Goal: Task Accomplishment & Management: Use online tool/utility

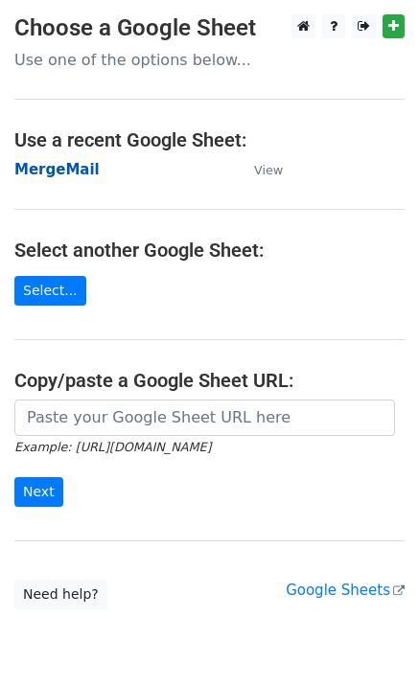
click at [50, 166] on strong "MergeMail" at bounding box center [56, 169] width 85 height 17
click at [70, 169] on strong "MergeMail" at bounding box center [56, 169] width 85 height 17
click at [75, 170] on strong "MergeMail" at bounding box center [56, 169] width 85 height 17
click at [57, 167] on strong "MergeMail" at bounding box center [56, 169] width 85 height 17
click at [43, 178] on strong "MergeMail" at bounding box center [56, 169] width 85 height 17
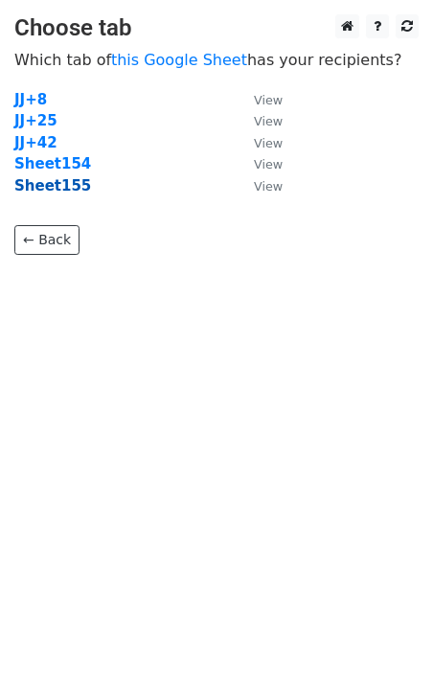
click at [77, 193] on strong "Sheet155" at bounding box center [52, 185] width 77 height 17
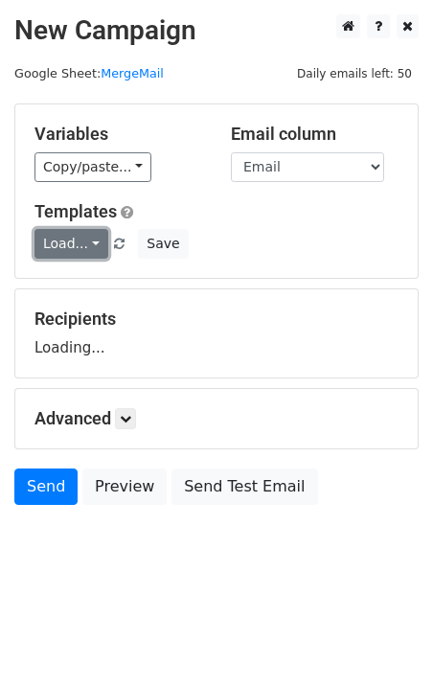
click at [78, 251] on link "Load..." at bounding box center [71, 244] width 74 height 30
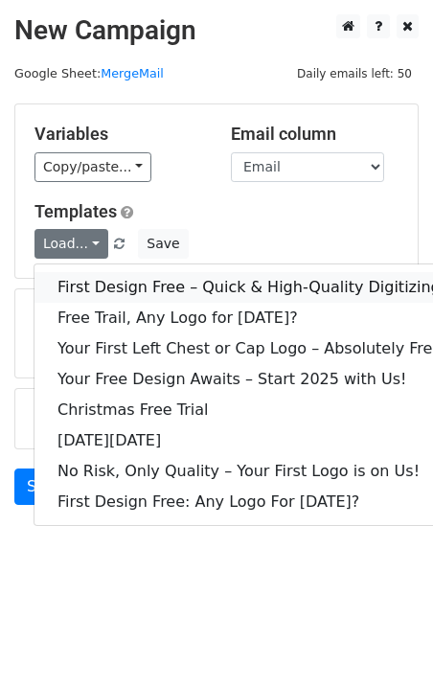
click at [106, 282] on link "First Design Free – Quick & High-Quality Digitizing!" at bounding box center [251, 287] width 435 height 31
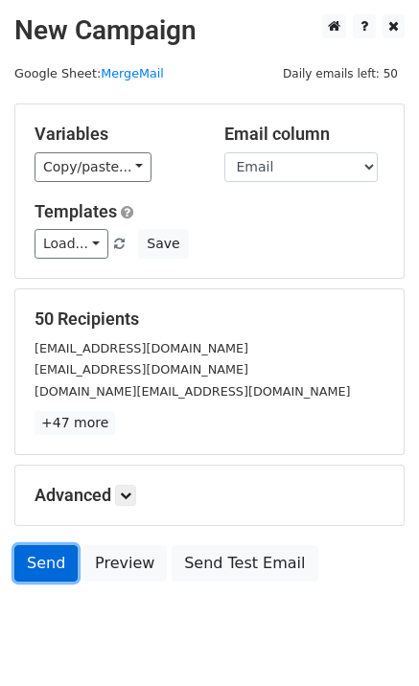
click at [52, 562] on link "Send" at bounding box center [45, 563] width 63 height 36
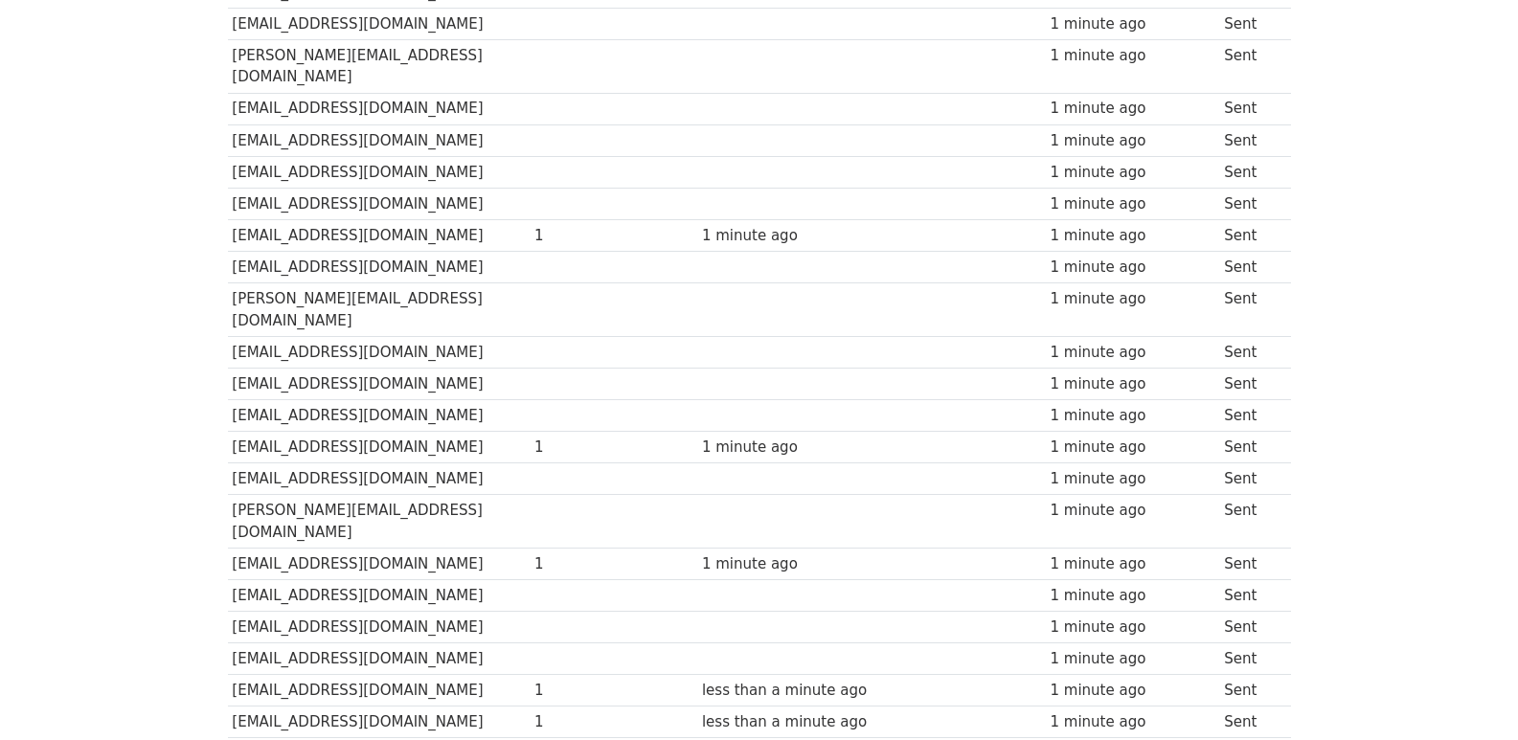
scroll to position [1333, 0]
